Goal: Task Accomplishment & Management: Manage account settings

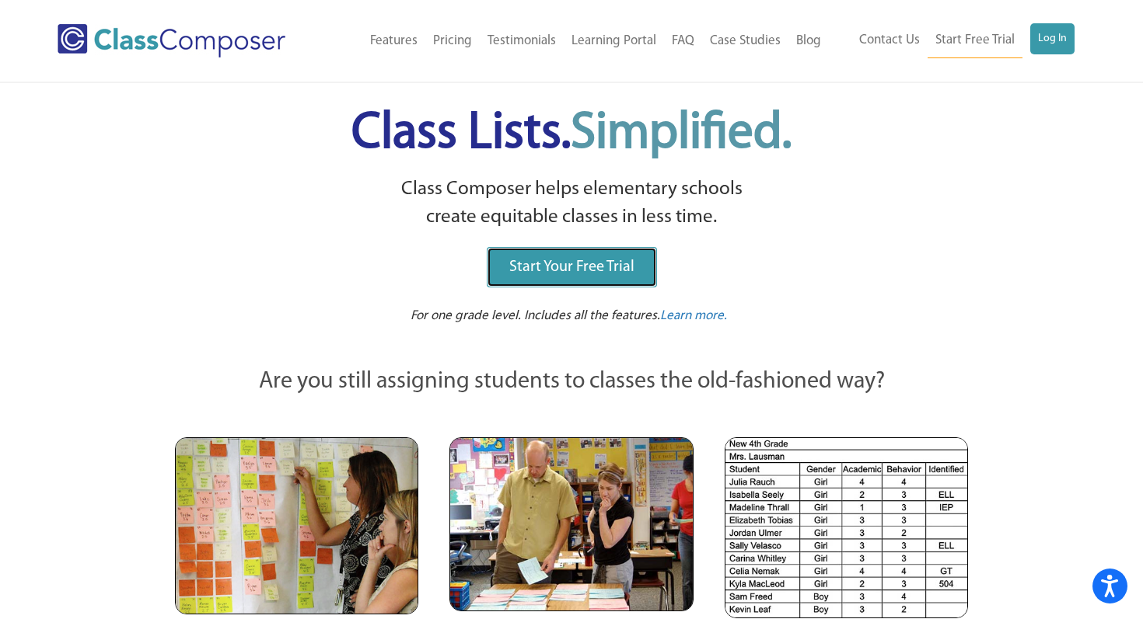
click at [566, 277] on link "Start Your Free Trial" at bounding box center [572, 267] width 170 height 40
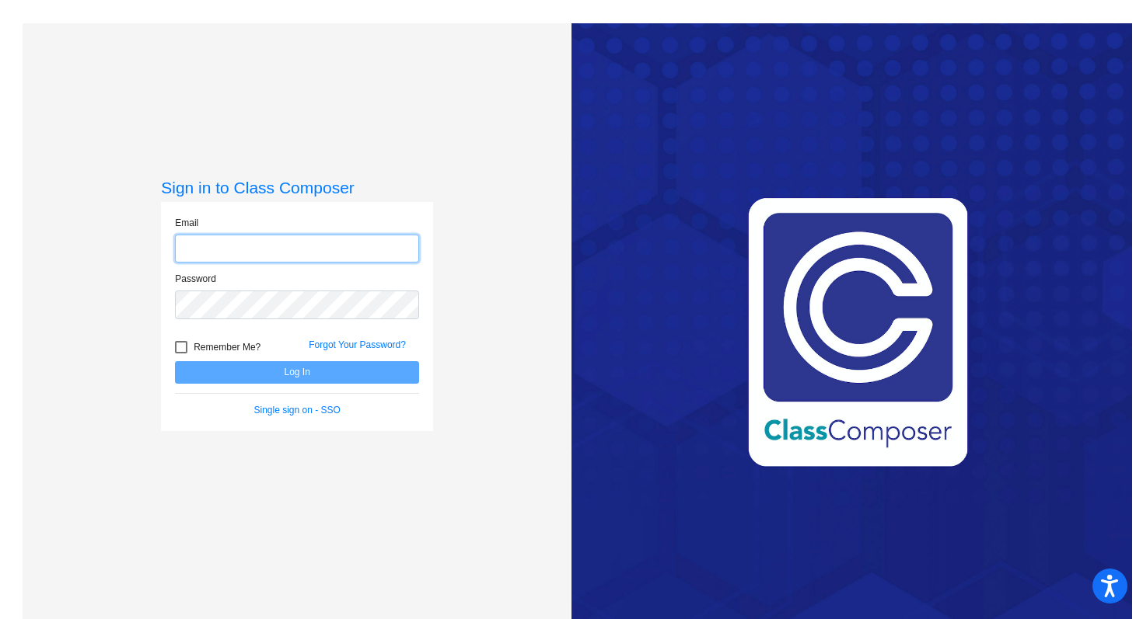
type input "susan.fitzpatrick@weldre4.org"
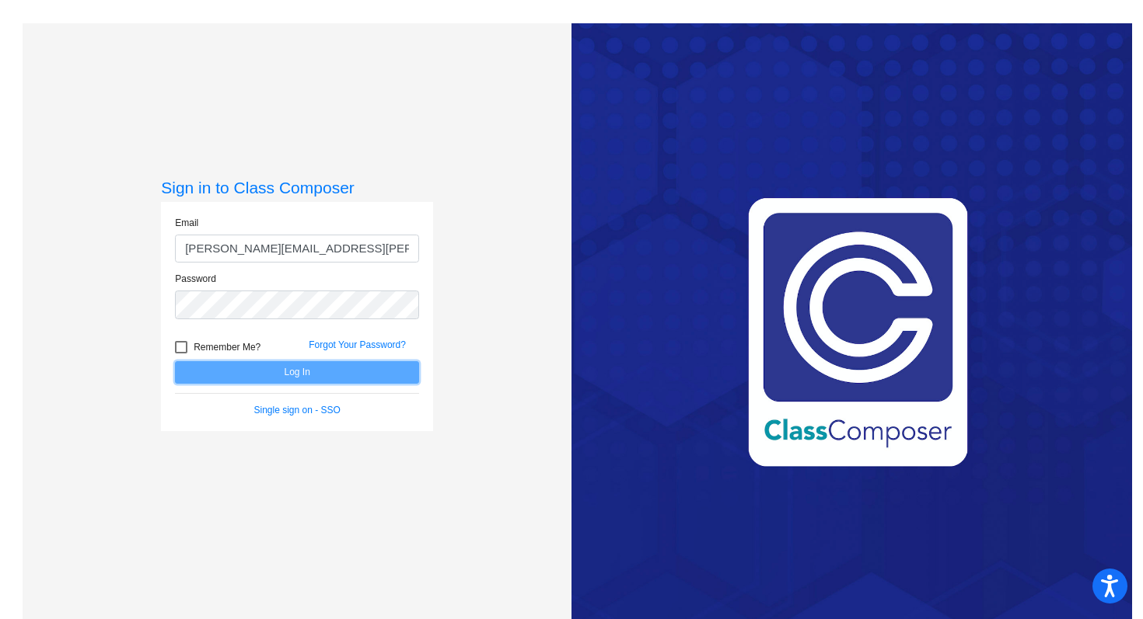
click at [286, 372] on button "Log In" at bounding box center [297, 372] width 244 height 23
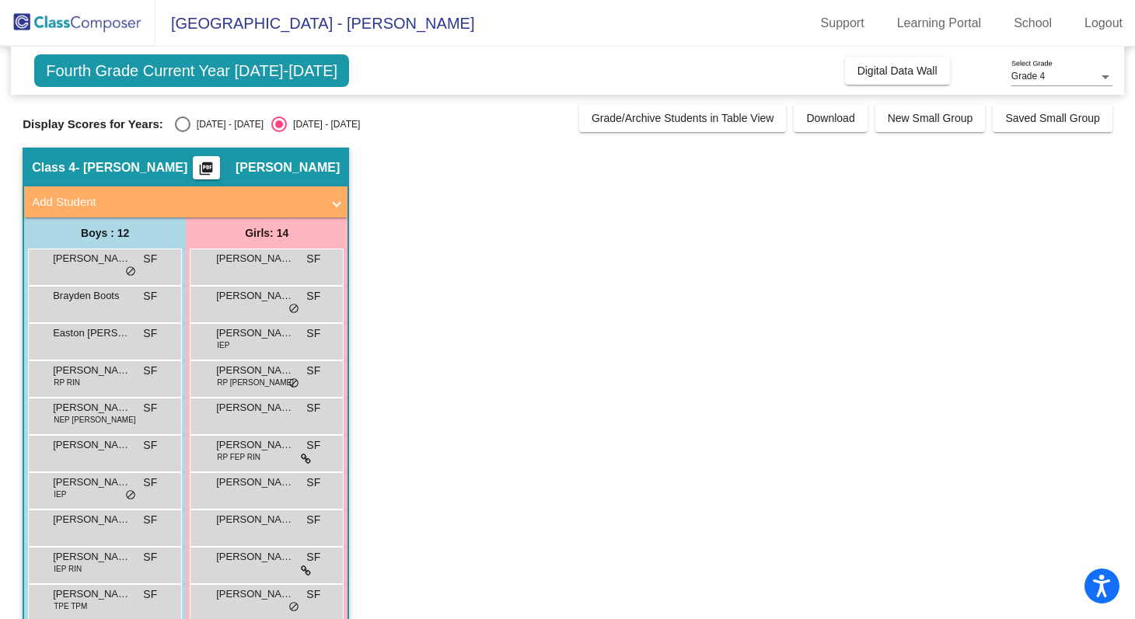
click at [180, 121] on div "Select an option" at bounding box center [183, 125] width 16 height 16
click at [182, 132] on input "2024 - 2025" at bounding box center [182, 132] width 1 height 1
radio input "true"
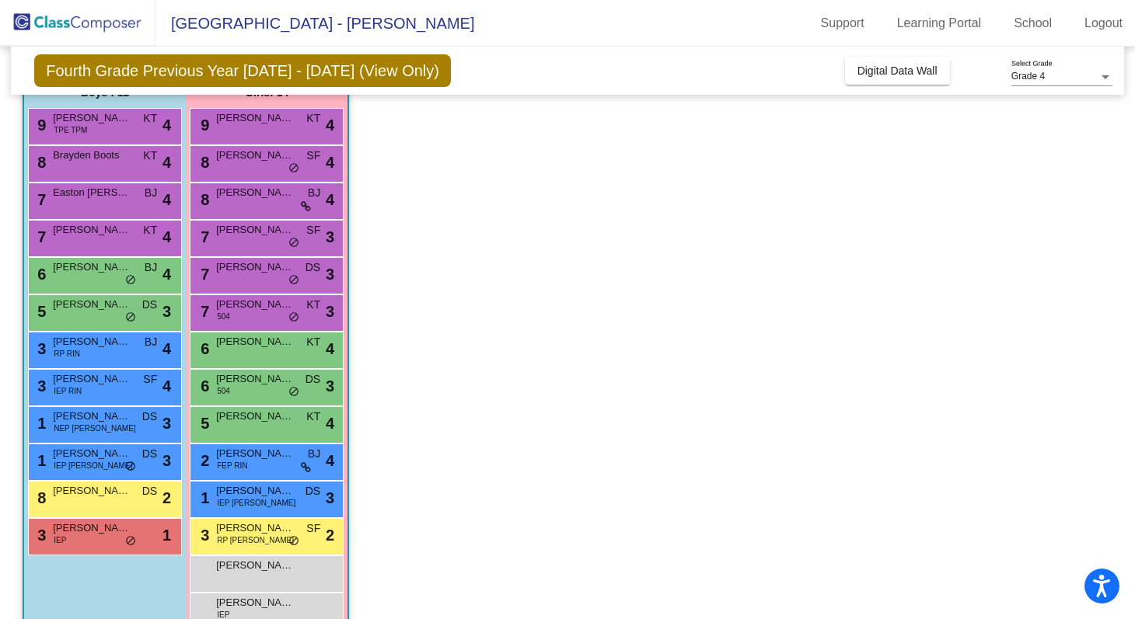
scroll to position [176, 0]
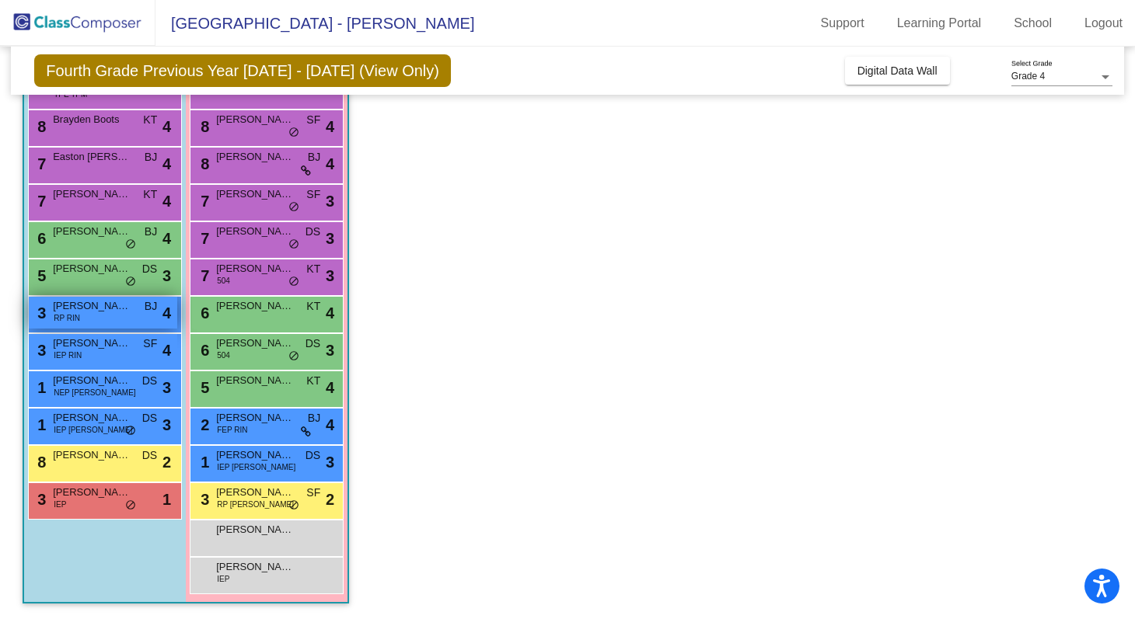
click at [78, 312] on span "Elijah Vega" at bounding box center [92, 306] width 78 height 16
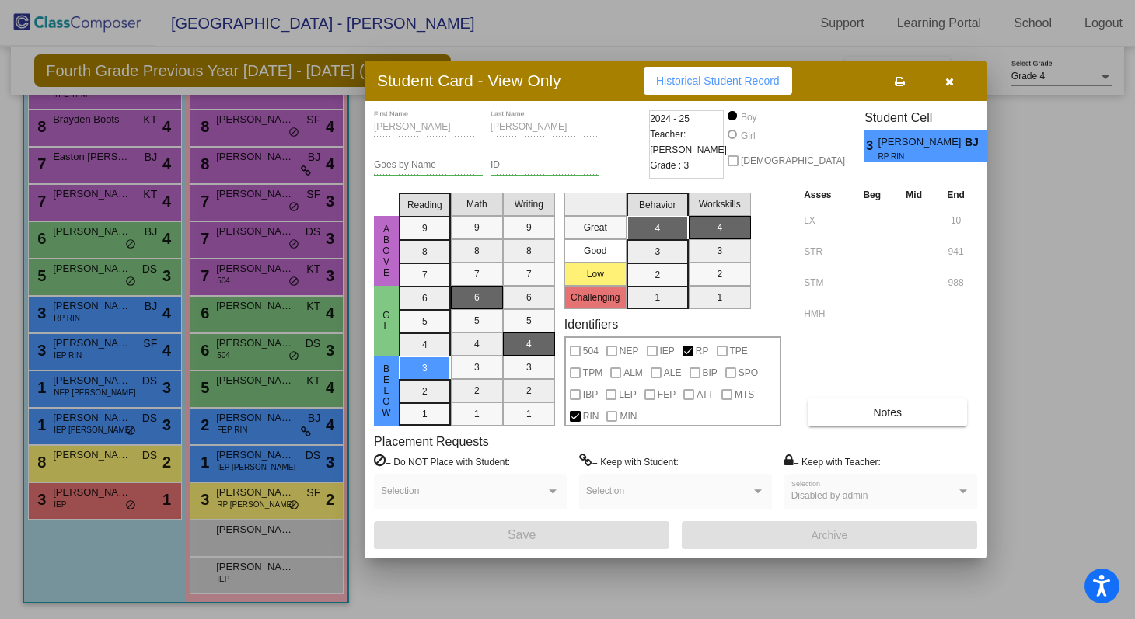
click at [951, 87] on icon "button" at bounding box center [949, 81] width 9 height 11
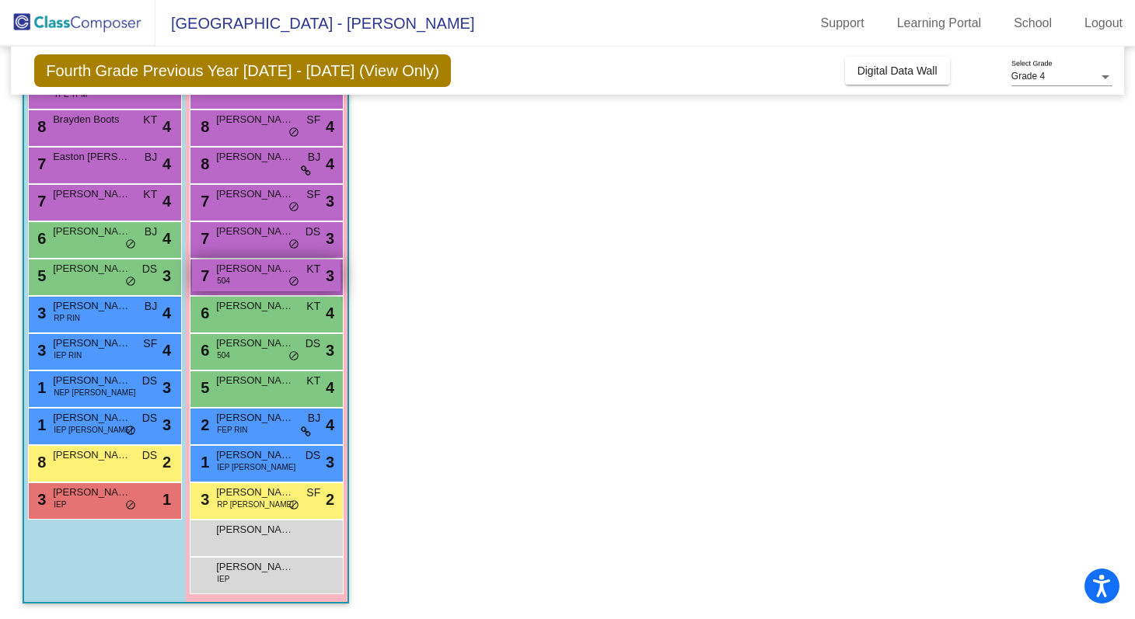
click at [262, 277] on div "7 Rosalynn Kidder 504 KT lock do_not_disturb_alt 3" at bounding box center [266, 276] width 148 height 32
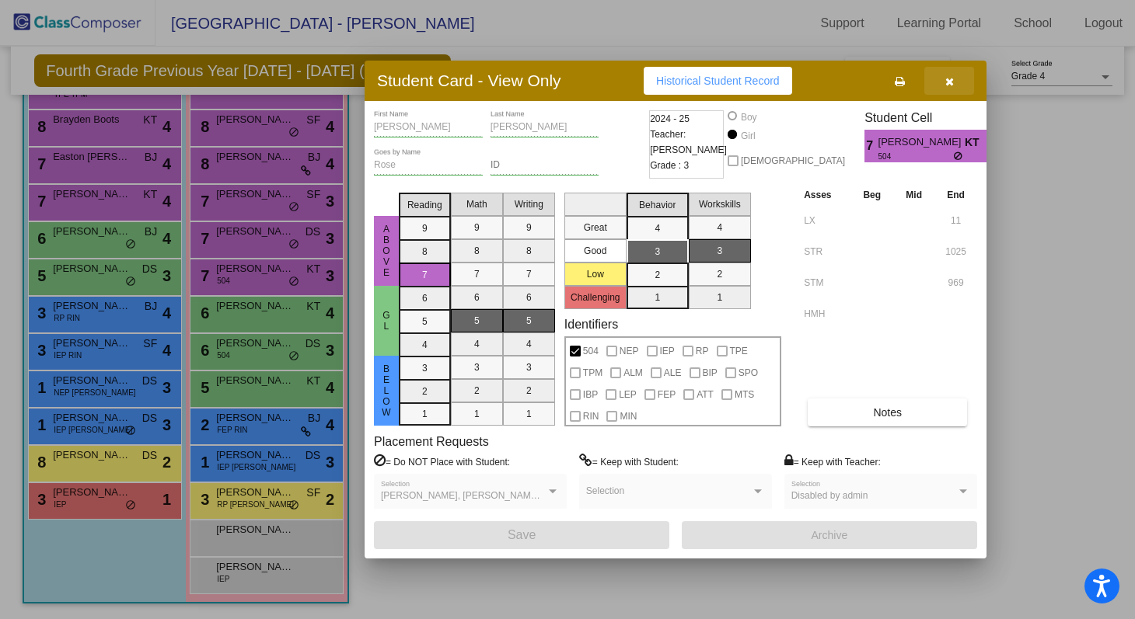
click at [949, 82] on icon "button" at bounding box center [949, 81] width 9 height 11
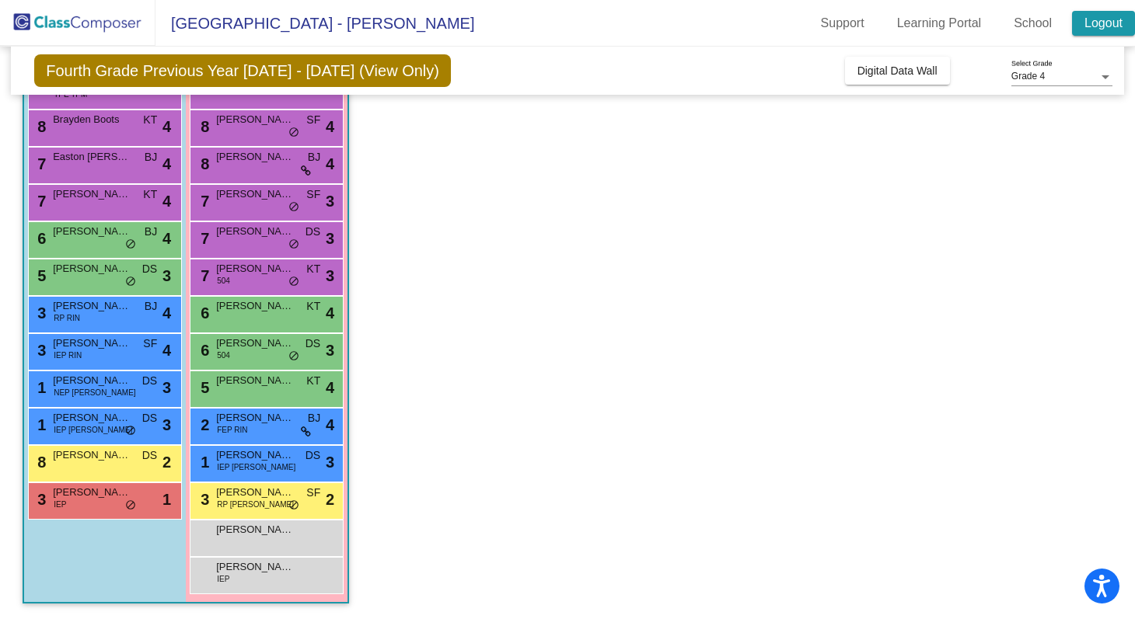
click at [1101, 21] on link "Logout" at bounding box center [1103, 23] width 63 height 25
